Goal: Information Seeking & Learning: Check status

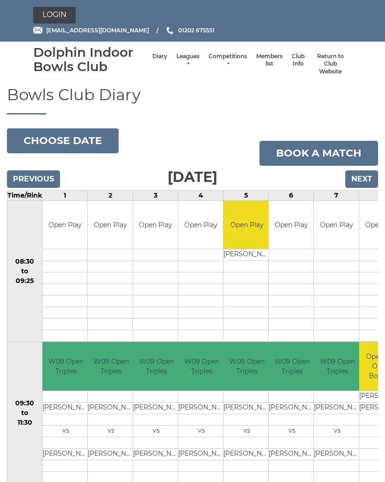
click at [54, 14] on link "Login" at bounding box center [54, 15] width 42 height 17
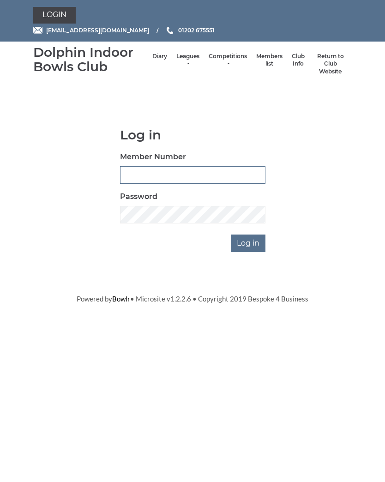
type input "3910"
click at [249, 242] on input "Log in" at bounding box center [248, 243] width 35 height 18
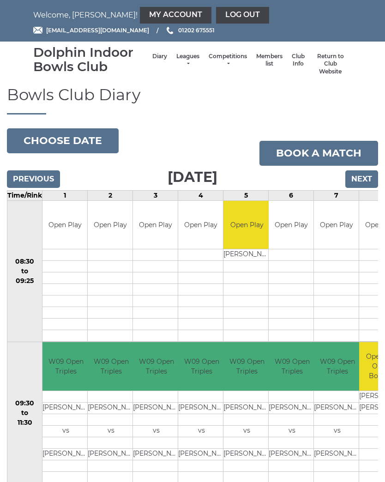
click at [216, 61] on link "Competitions" at bounding box center [228, 60] width 38 height 15
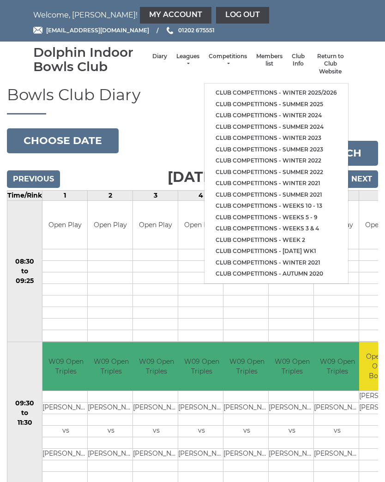
click at [280, 88] on link "Club competitions - Winter 2025/2026" at bounding box center [276, 93] width 144 height 12
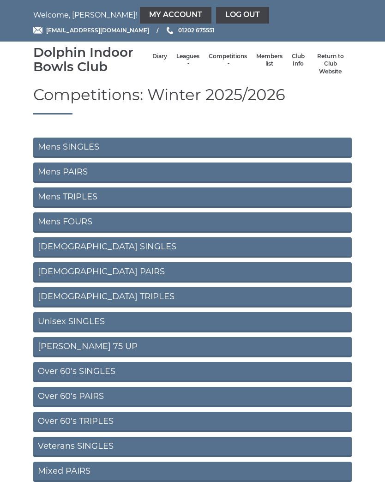
click at [152, 60] on link "Diary" at bounding box center [159, 57] width 15 height 8
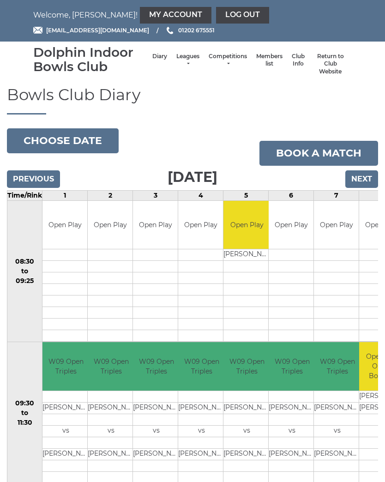
click at [140, 16] on link "My Account" at bounding box center [176, 15] width 72 height 17
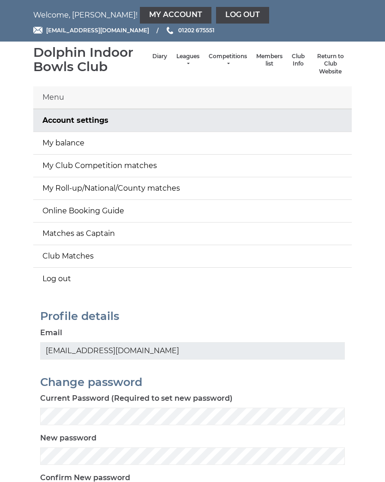
click at [136, 165] on link "My Club Competition matches" at bounding box center [192, 166] width 318 height 22
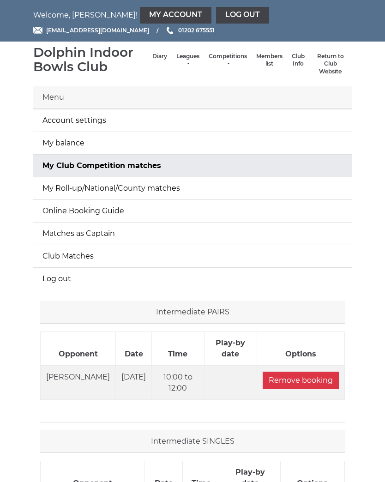
click at [258, 65] on link "Members list" at bounding box center [269, 60] width 26 height 15
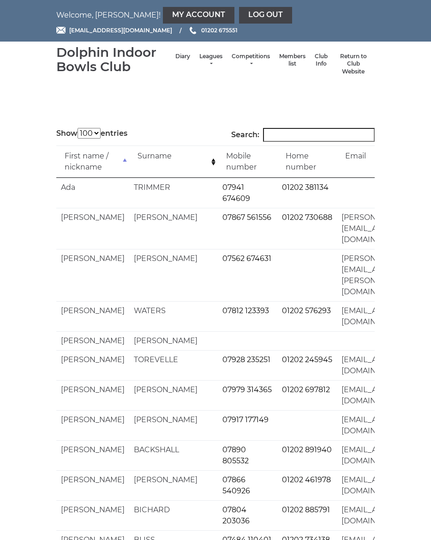
select select "100"
click at [313, 133] on input "Search:" at bounding box center [319, 135] width 112 height 14
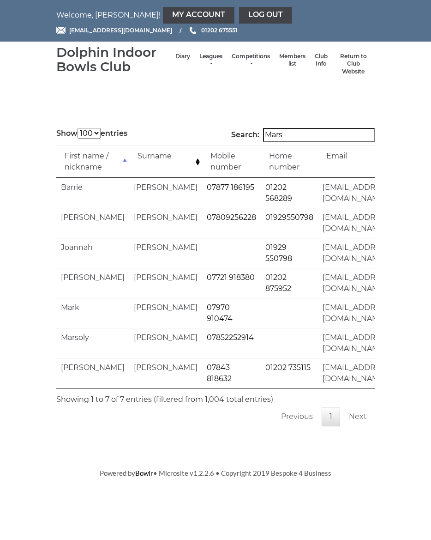
type input "Mars"
click at [318, 330] on td "marsoly@icloud.com" at bounding box center [357, 343] width 79 height 30
click at [318, 328] on td "marsoly@icloud.com" at bounding box center [357, 343] width 79 height 30
click at [318, 331] on td "marsoly@icloud.com" at bounding box center [357, 343] width 79 height 30
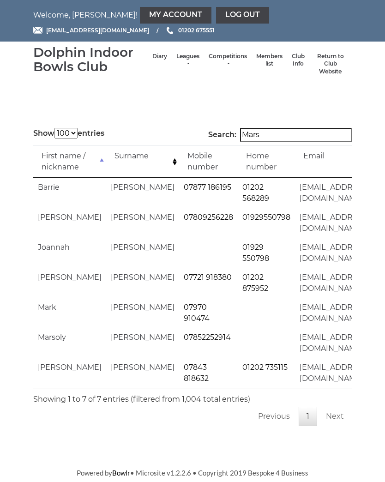
click at [218, 61] on link "Competitions" at bounding box center [228, 60] width 38 height 15
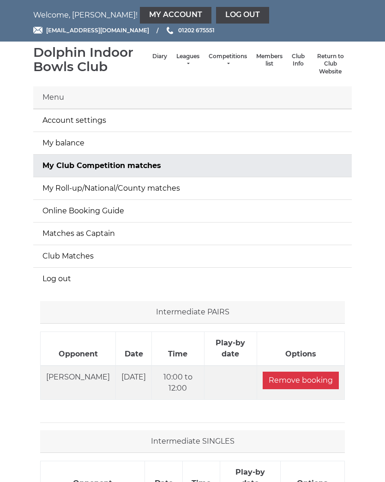
click at [214, 66] on link "Competitions" at bounding box center [228, 60] width 38 height 15
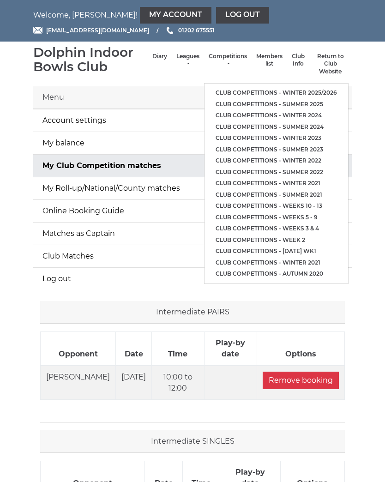
click at [258, 88] on link "Club competitions - Winter 2025/2026" at bounding box center [276, 93] width 144 height 12
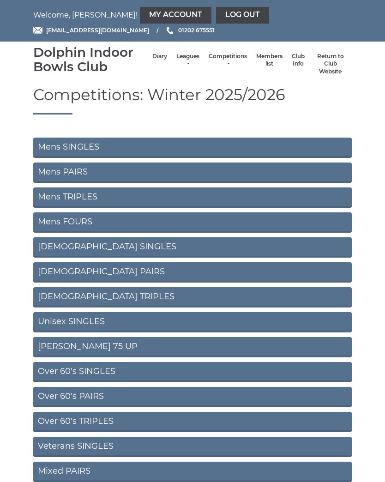
click at [153, 60] on link "Diary" at bounding box center [159, 57] width 15 height 8
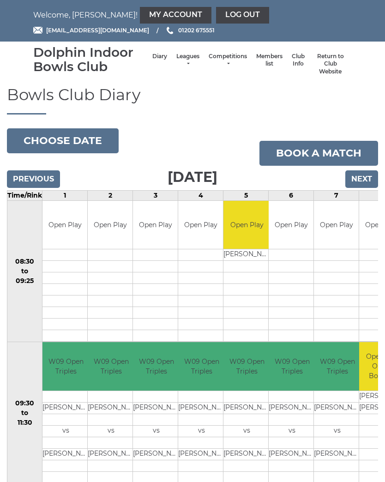
click at [360, 179] on input "Next" at bounding box center [361, 179] width 33 height 18
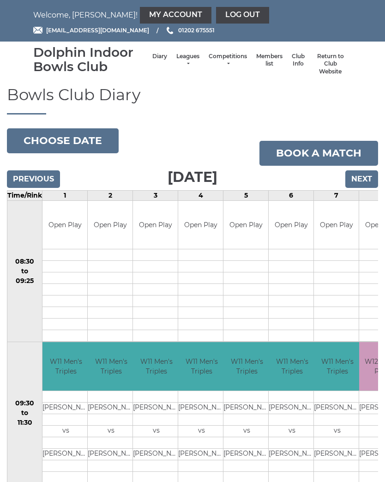
click at [358, 176] on input "Next" at bounding box center [361, 179] width 33 height 18
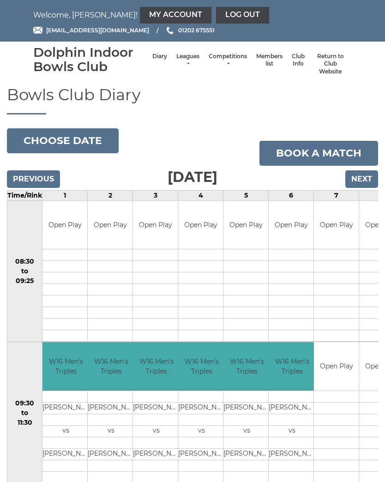
click at [359, 176] on input "Next" at bounding box center [361, 179] width 33 height 18
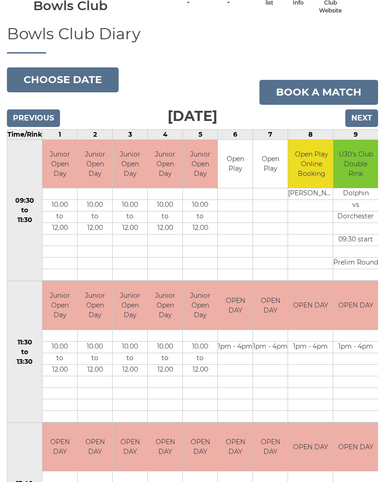
scroll to position [54, 0]
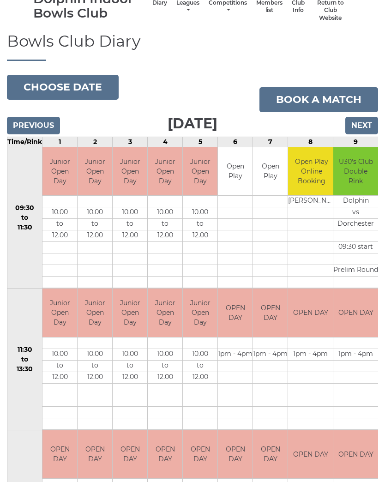
click at [362, 121] on input "Next" at bounding box center [361, 126] width 33 height 18
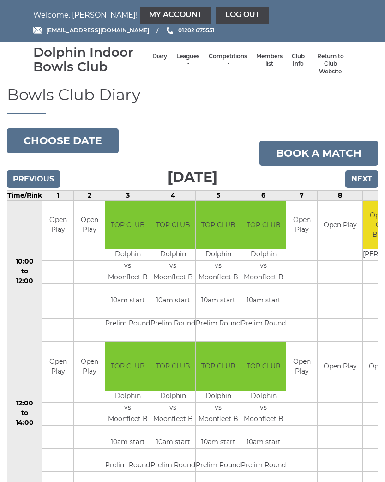
click at [359, 180] on input "Next" at bounding box center [361, 179] width 33 height 18
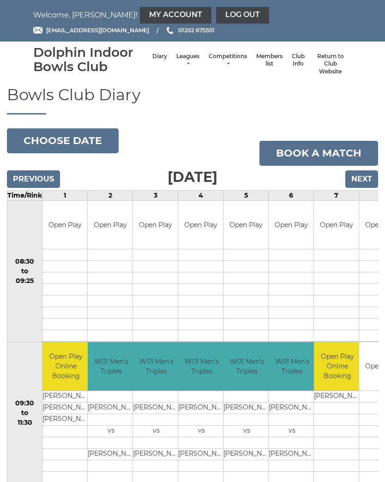
click at [361, 178] on input "Next" at bounding box center [361, 179] width 33 height 18
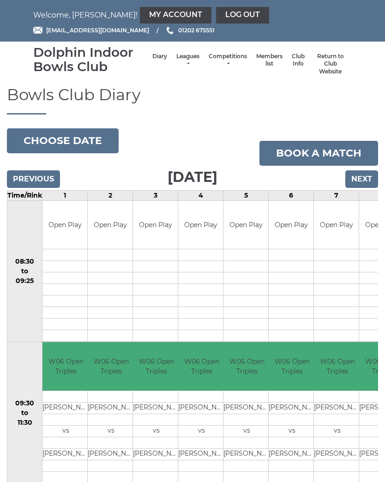
click at [355, 178] on input "Next" at bounding box center [361, 179] width 33 height 18
click at [362, 178] on input "Next" at bounding box center [361, 179] width 33 height 18
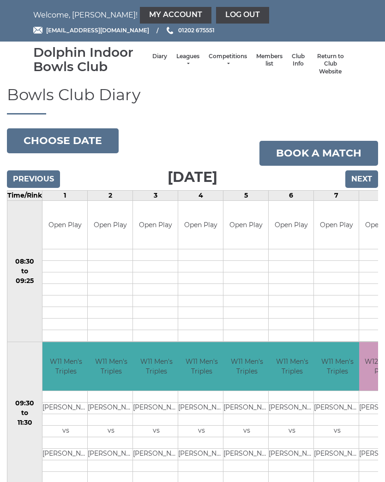
click at [360, 176] on input "Next" at bounding box center [361, 179] width 33 height 18
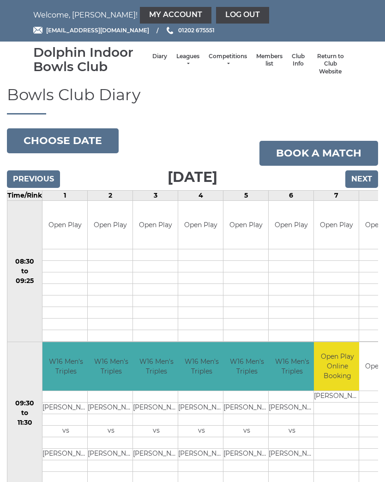
click at [362, 177] on input "Next" at bounding box center [361, 179] width 33 height 18
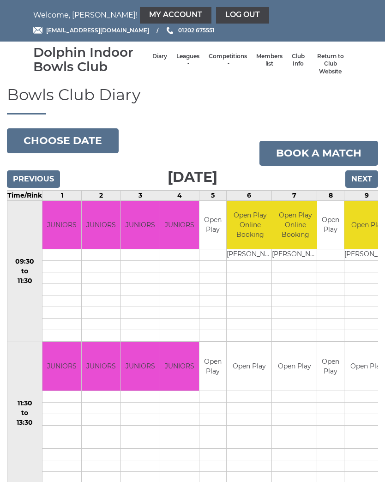
click at [359, 178] on input "Next" at bounding box center [361, 179] width 33 height 18
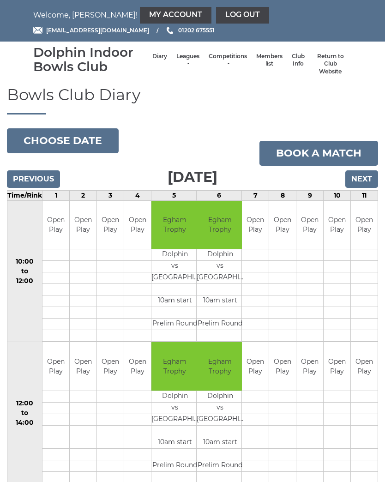
click at [360, 179] on input "Next" at bounding box center [361, 179] width 33 height 18
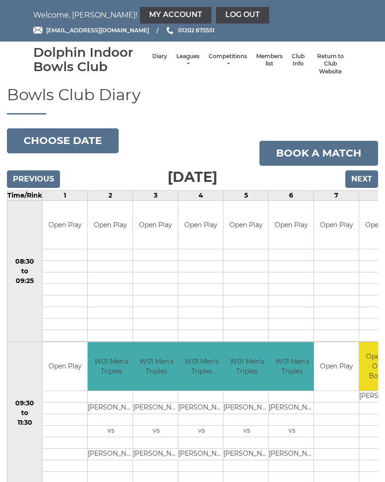
click at [362, 180] on input "Next" at bounding box center [361, 179] width 33 height 18
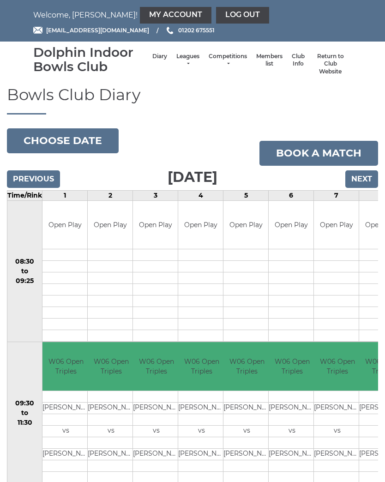
click at [360, 180] on input "Next" at bounding box center [361, 179] width 33 height 18
click at [359, 178] on input "Next" at bounding box center [361, 179] width 33 height 18
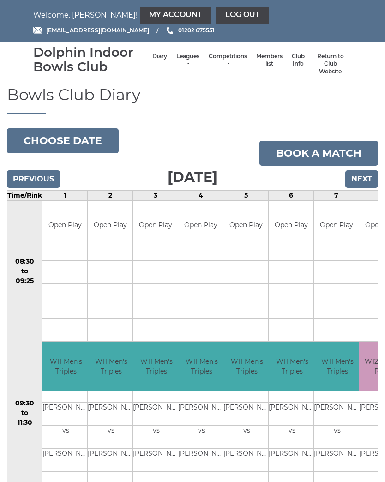
click at [360, 176] on input "Next" at bounding box center [361, 179] width 33 height 18
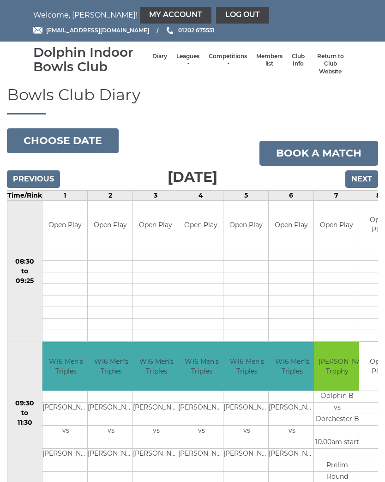
click at [360, 177] on input "Next" at bounding box center [361, 179] width 33 height 18
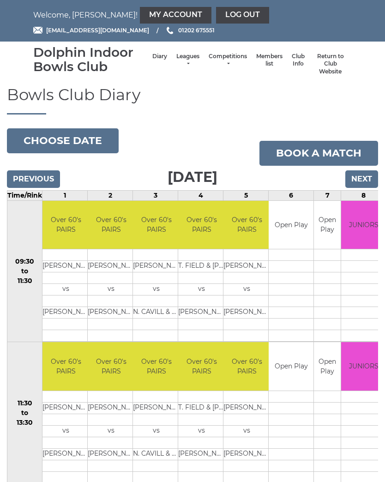
click at [338, 149] on link "Book a match" at bounding box center [318, 153] width 119 height 25
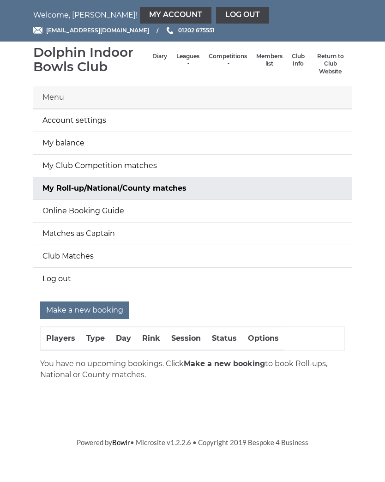
click at [220, 63] on link "Competitions" at bounding box center [228, 60] width 38 height 15
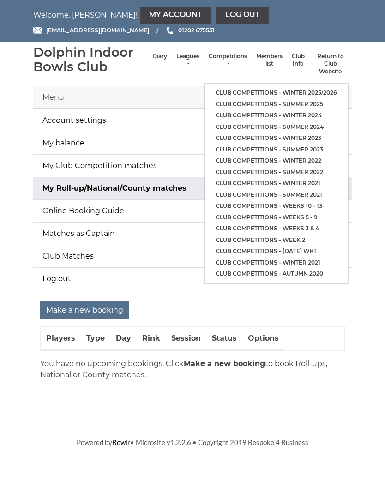
click at [257, 87] on link "Club competitions - Winter 2025/2026" at bounding box center [276, 93] width 144 height 12
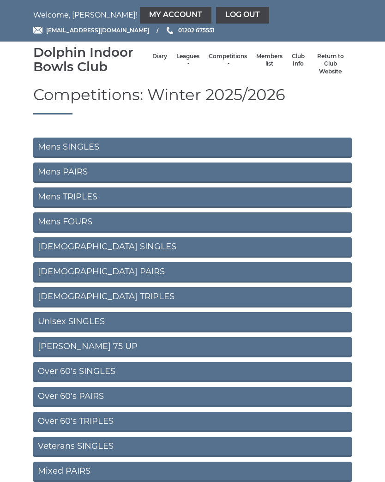
click at [132, 147] on link "Mens SINGLES" at bounding box center [192, 148] width 318 height 20
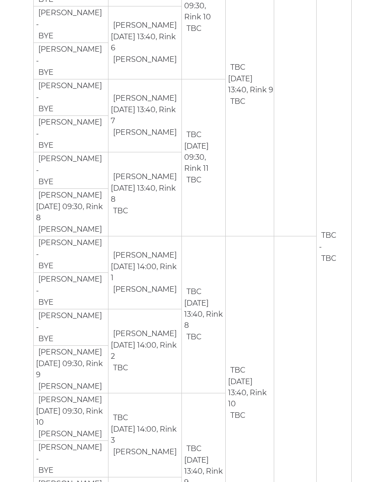
scroll to position [587, 0]
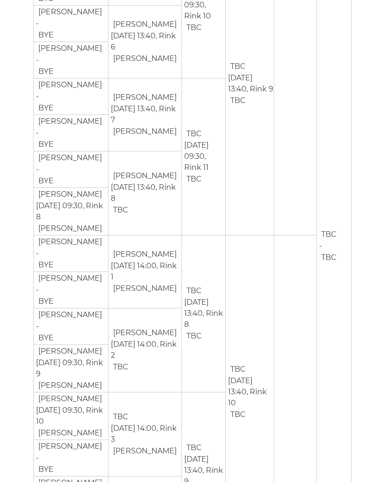
click at [330, 25] on td "TBC - TBC" at bounding box center [334, 247] width 35 height 1278
click at [321, 369] on td "TBC - TBC" at bounding box center [334, 247] width 35 height 1278
